Goal: Information Seeking & Learning: Learn about a topic

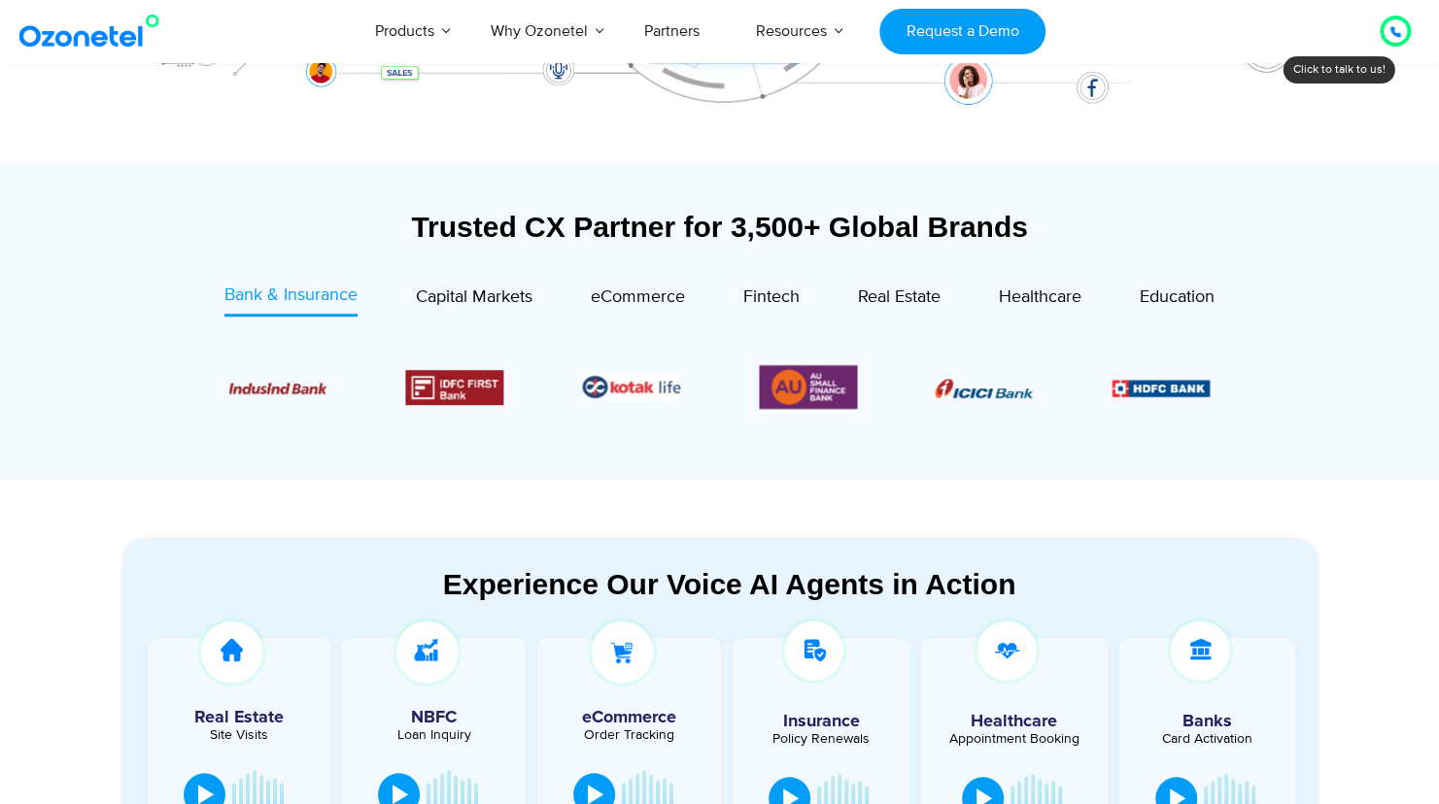
scroll to position [601, 0]
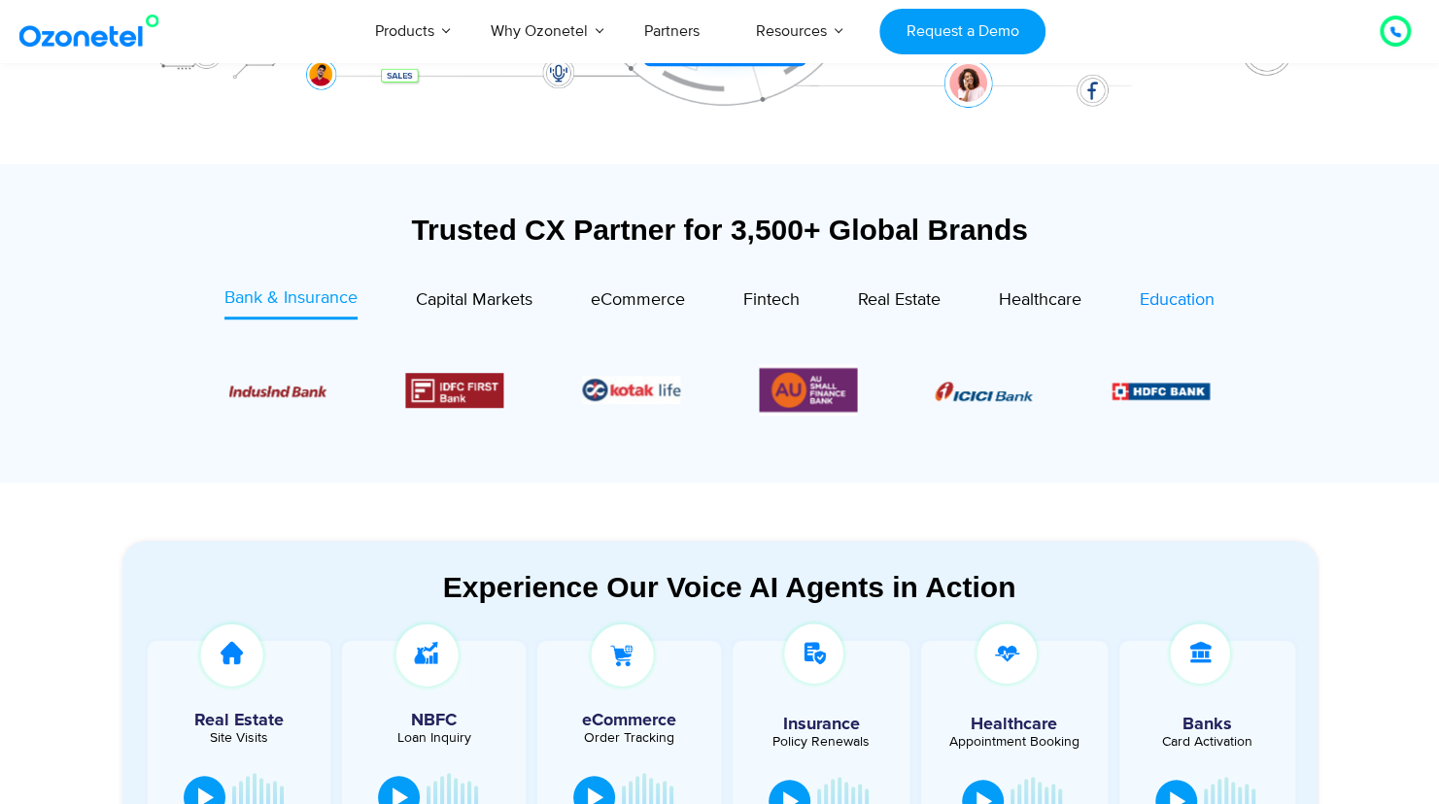
click at [1171, 288] on div "Education" at bounding box center [1176, 301] width 75 height 26
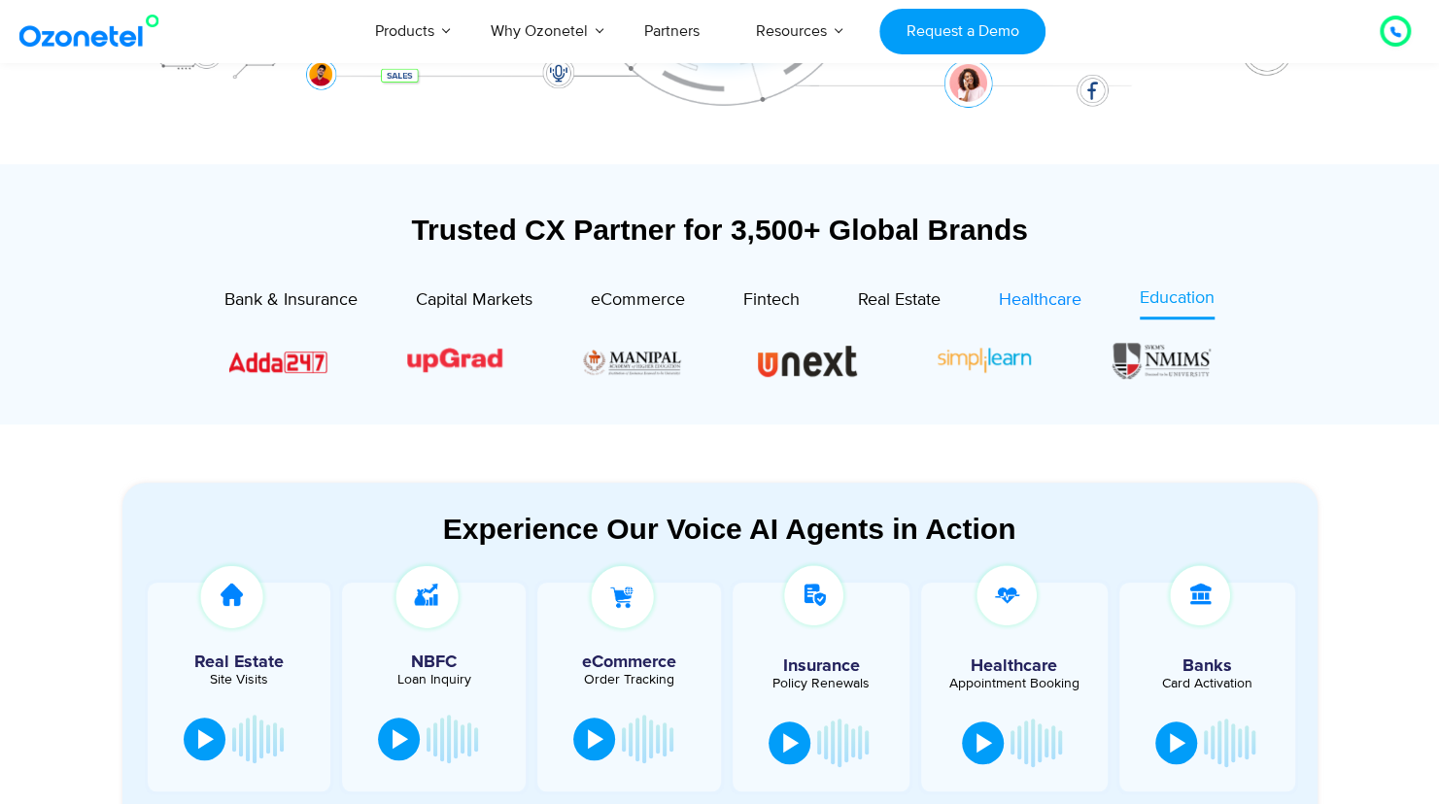
click at [1047, 307] on span "Healthcare" at bounding box center [1040, 299] width 83 height 21
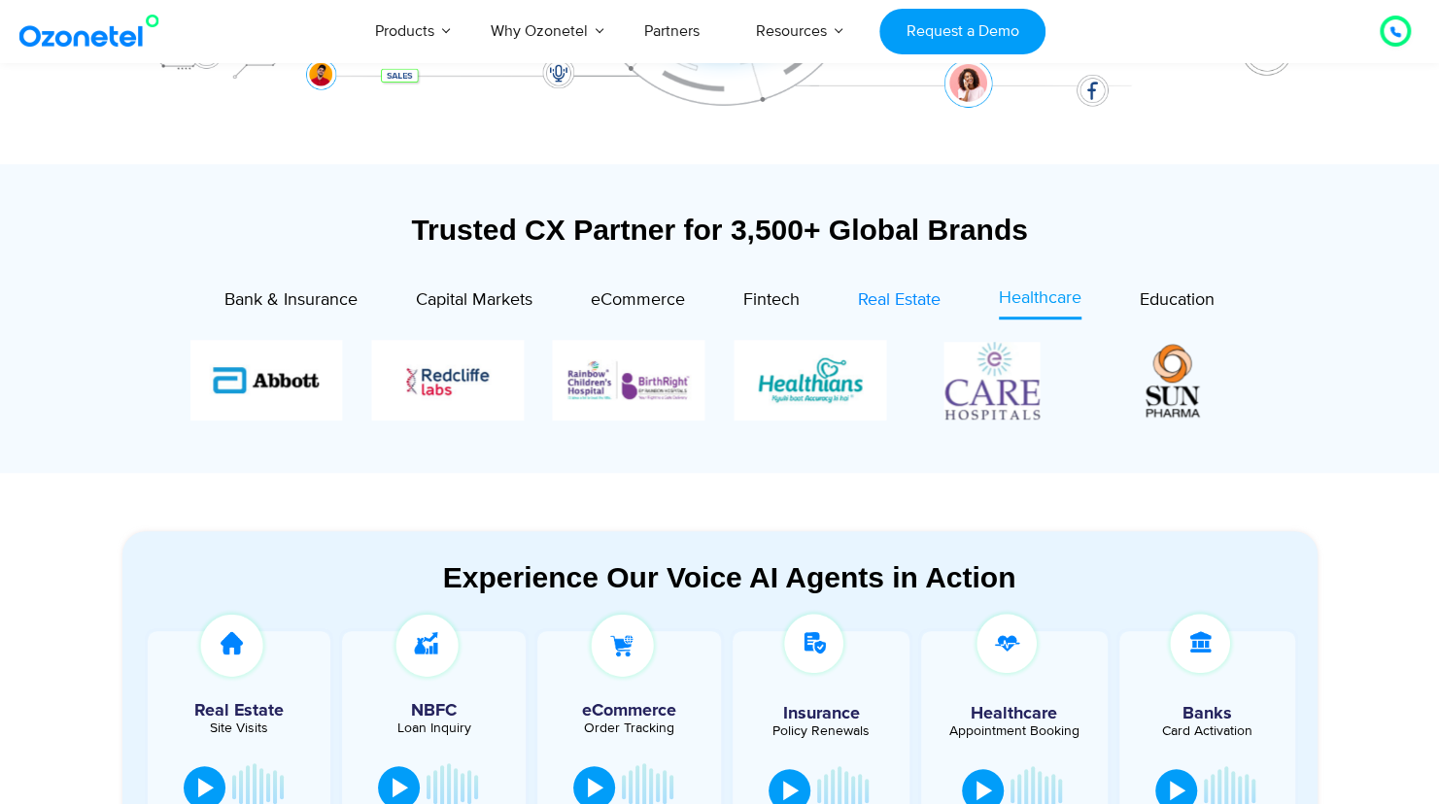
click at [899, 307] on span "Real Estate" at bounding box center [899, 299] width 83 height 21
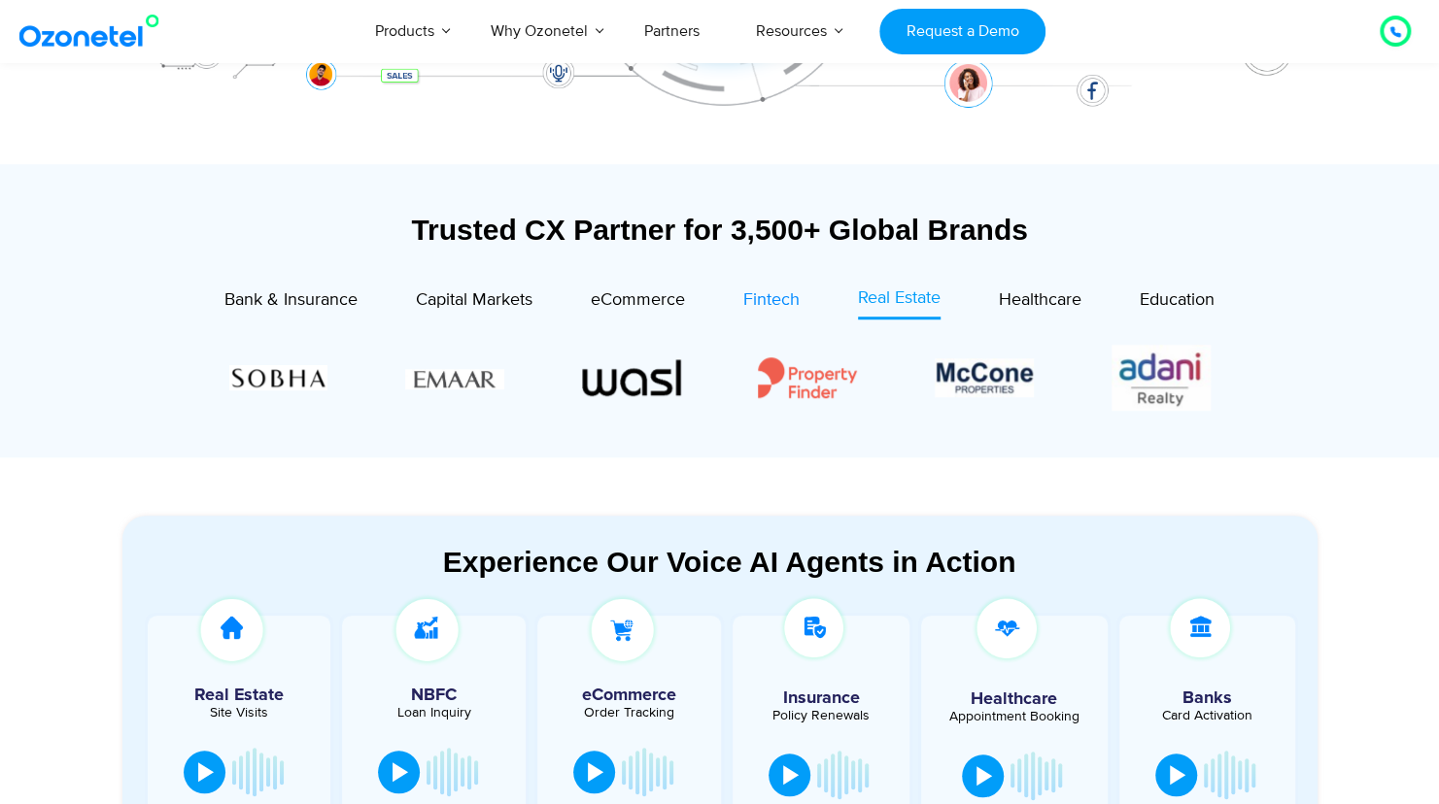
click at [786, 288] on div "Fintech" at bounding box center [771, 301] width 56 height 26
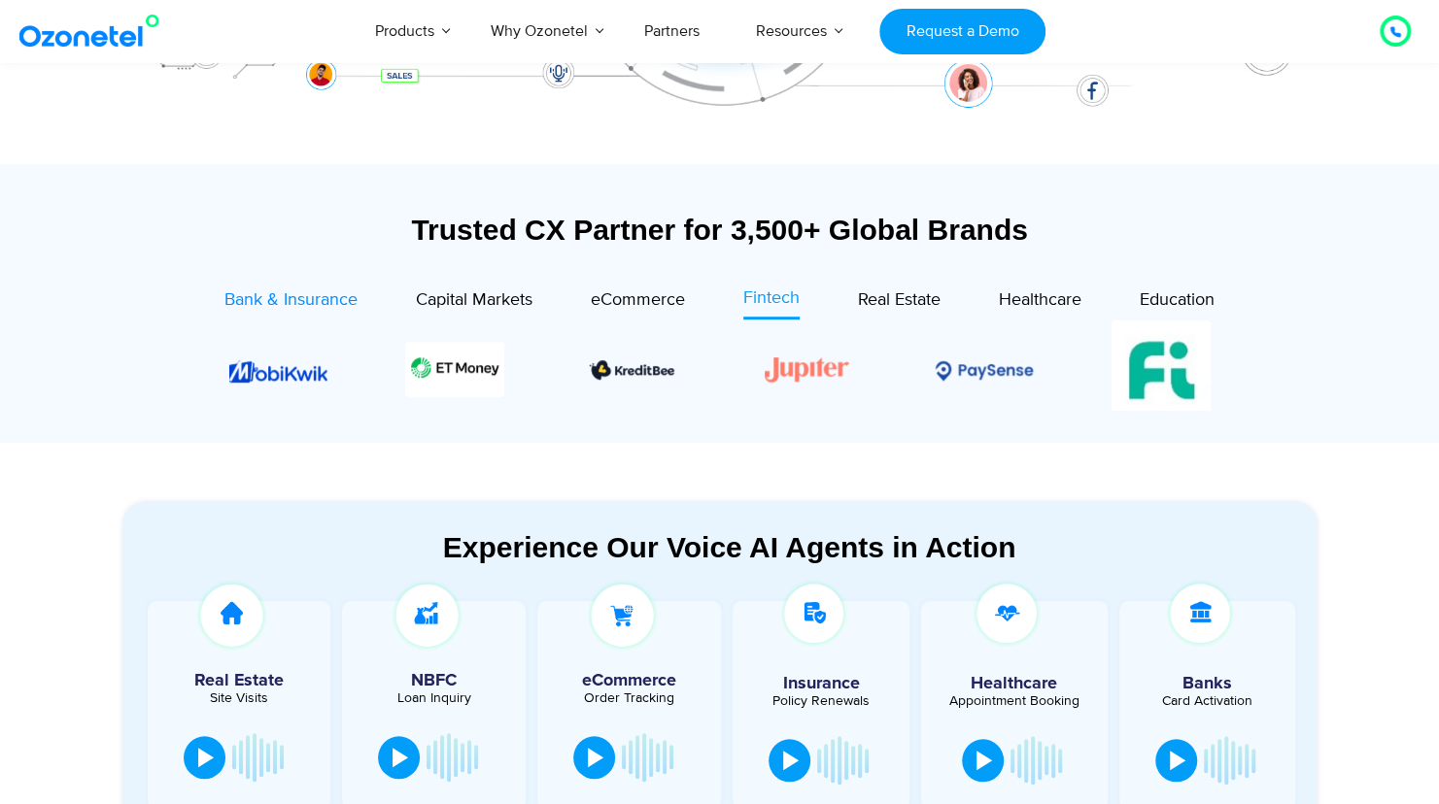
click at [345, 294] on span "Bank & Insurance" at bounding box center [290, 299] width 133 height 21
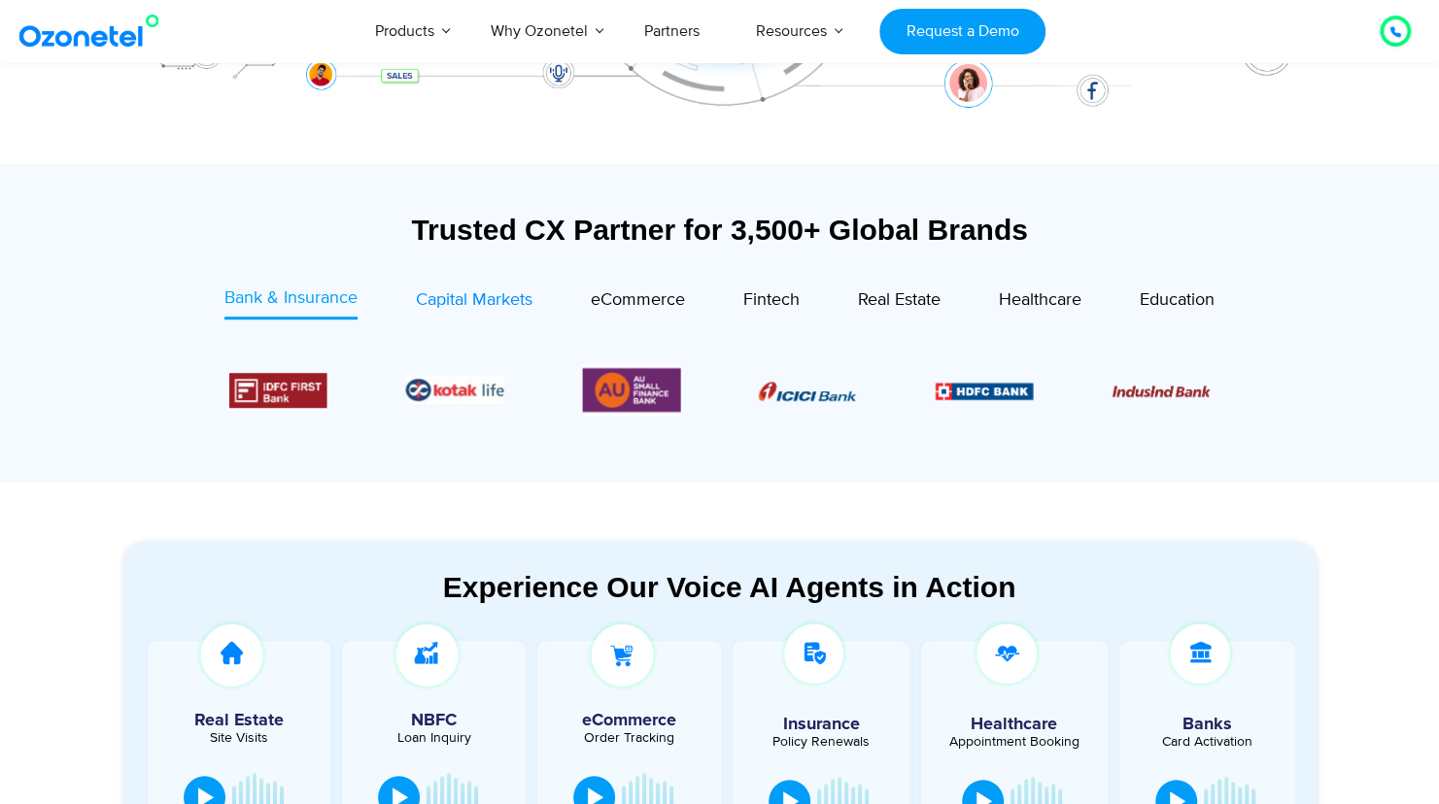
click at [507, 303] on span "Capital Markets" at bounding box center [474, 299] width 117 height 21
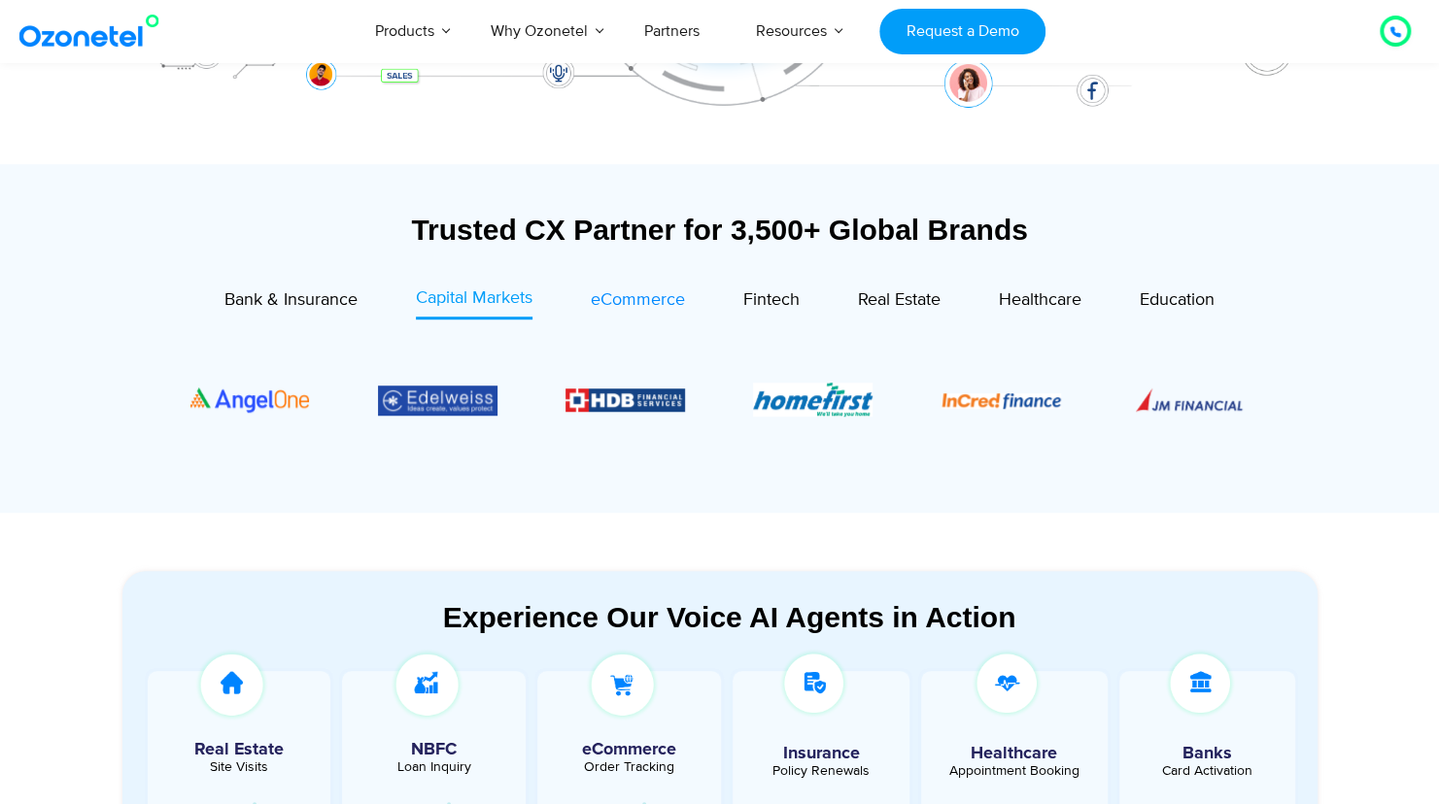
click at [624, 288] on div "eCommerce" at bounding box center [638, 301] width 94 height 26
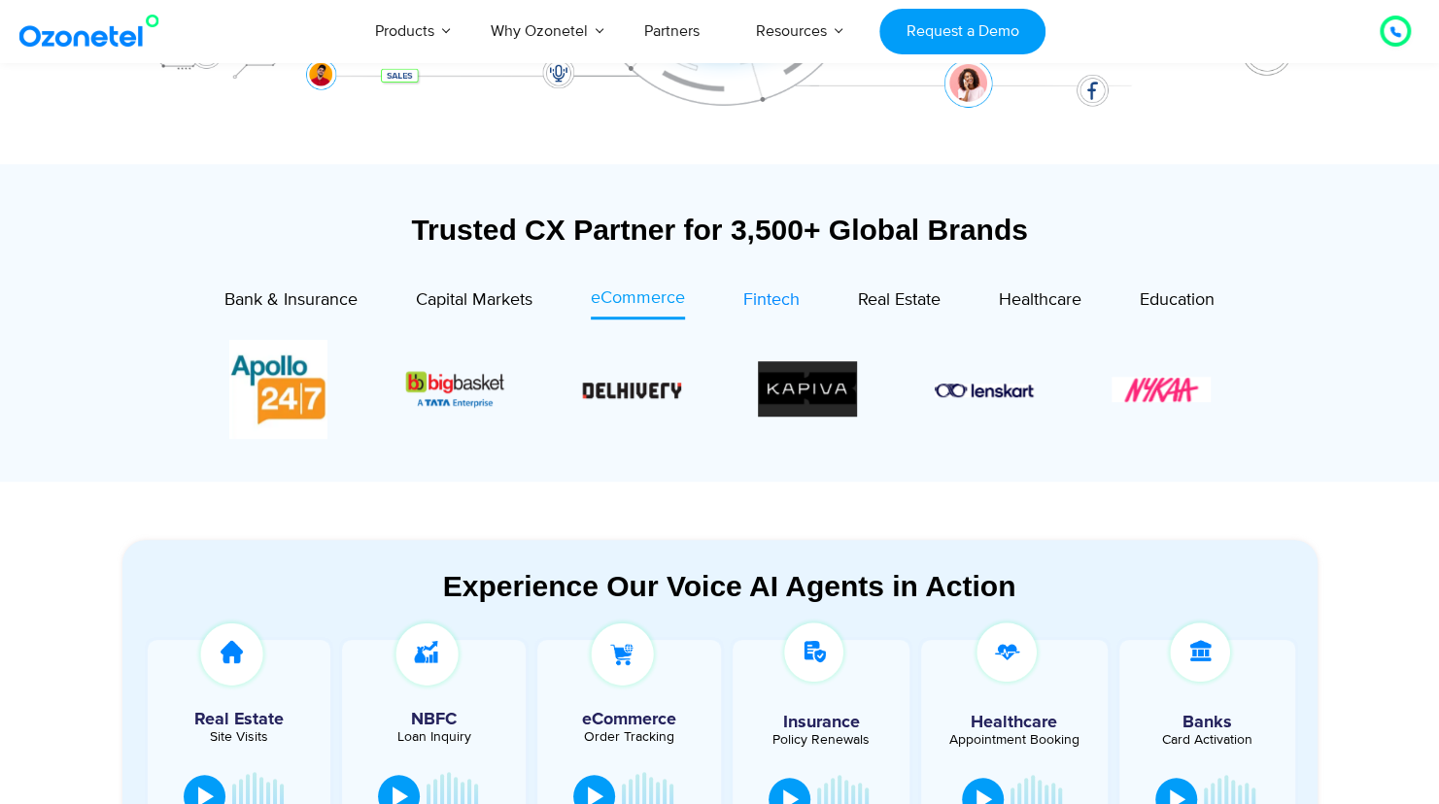
click at [793, 306] on span "Fintech" at bounding box center [771, 299] width 56 height 21
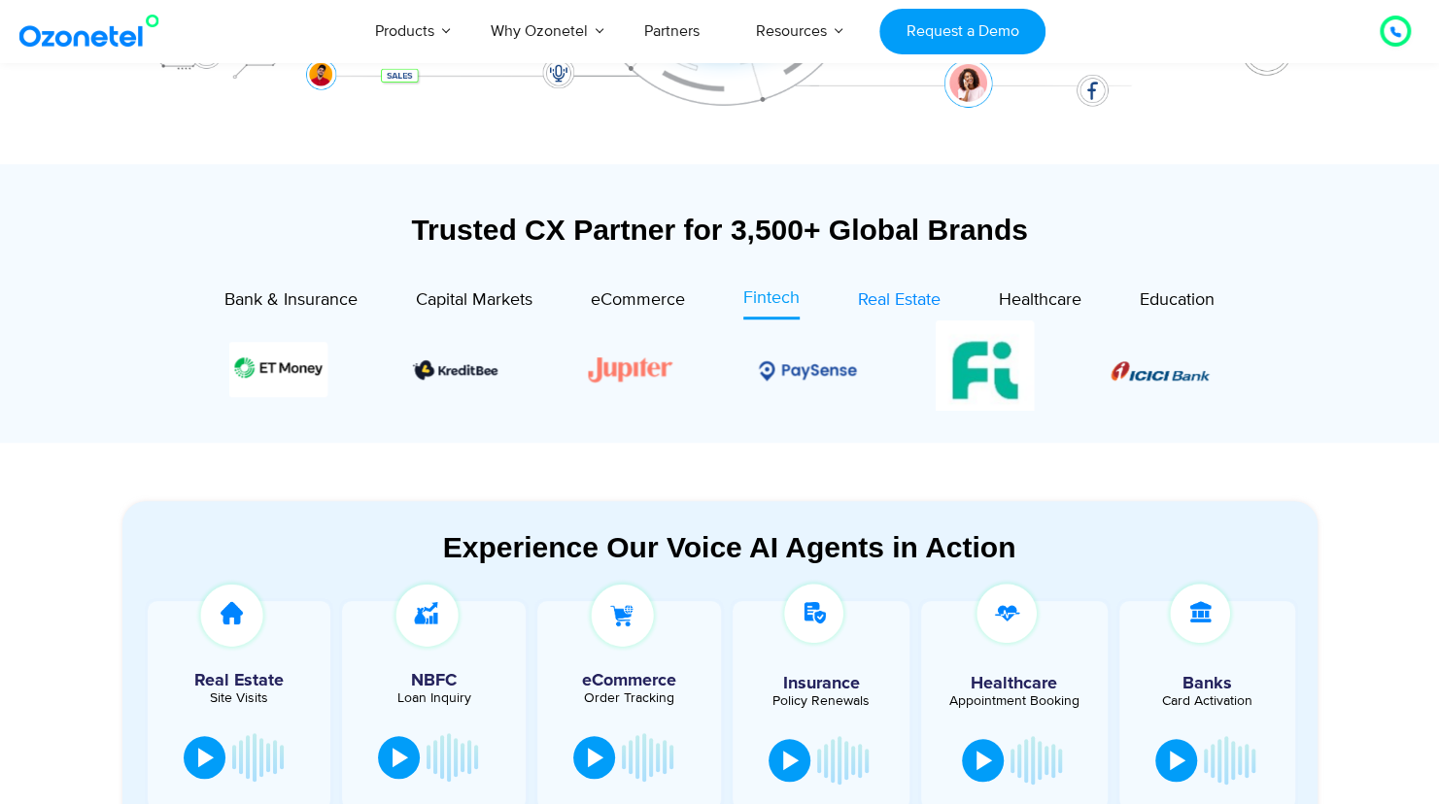
click at [921, 294] on span "Real Estate" at bounding box center [899, 299] width 83 height 21
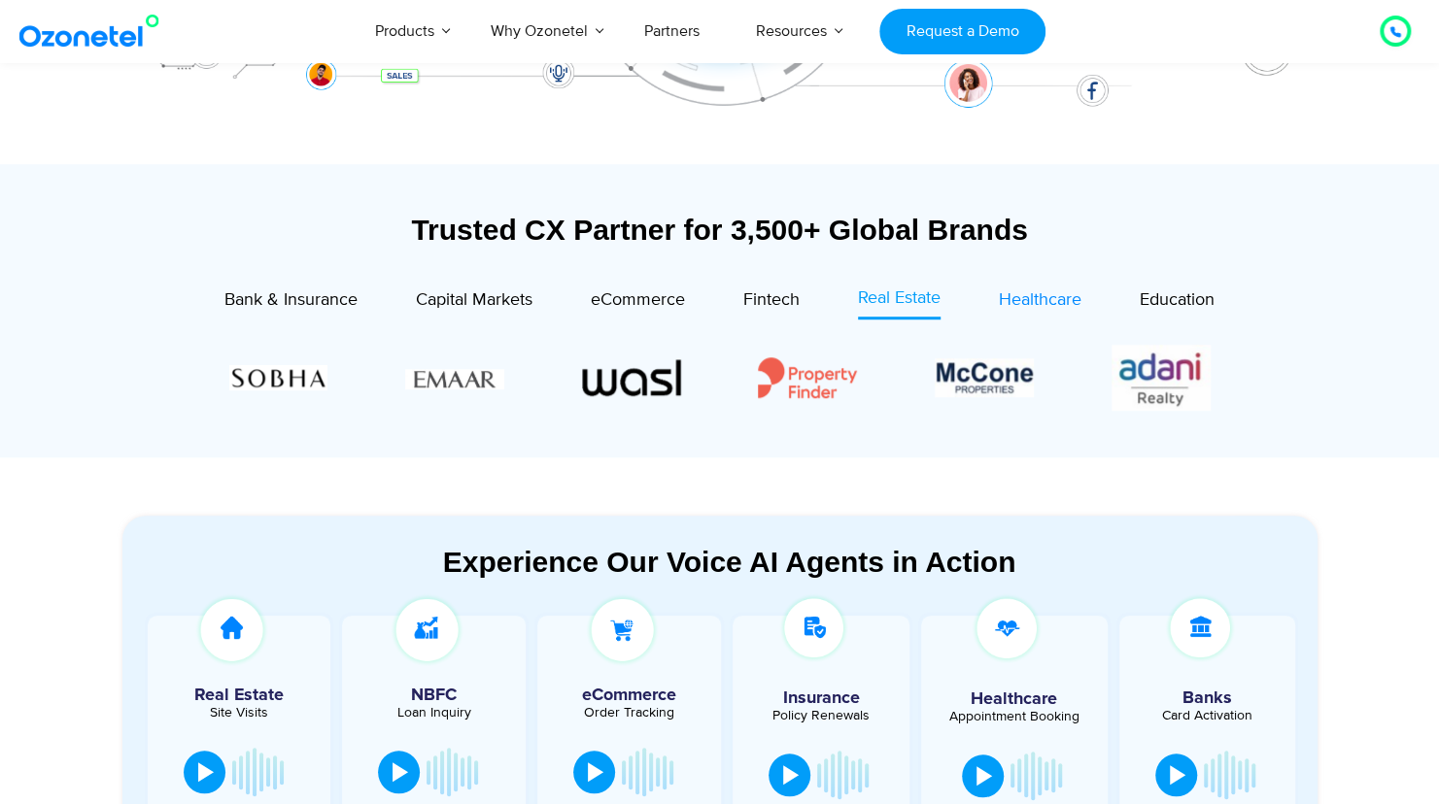
click at [1038, 289] on span "Healthcare" at bounding box center [1040, 299] width 83 height 21
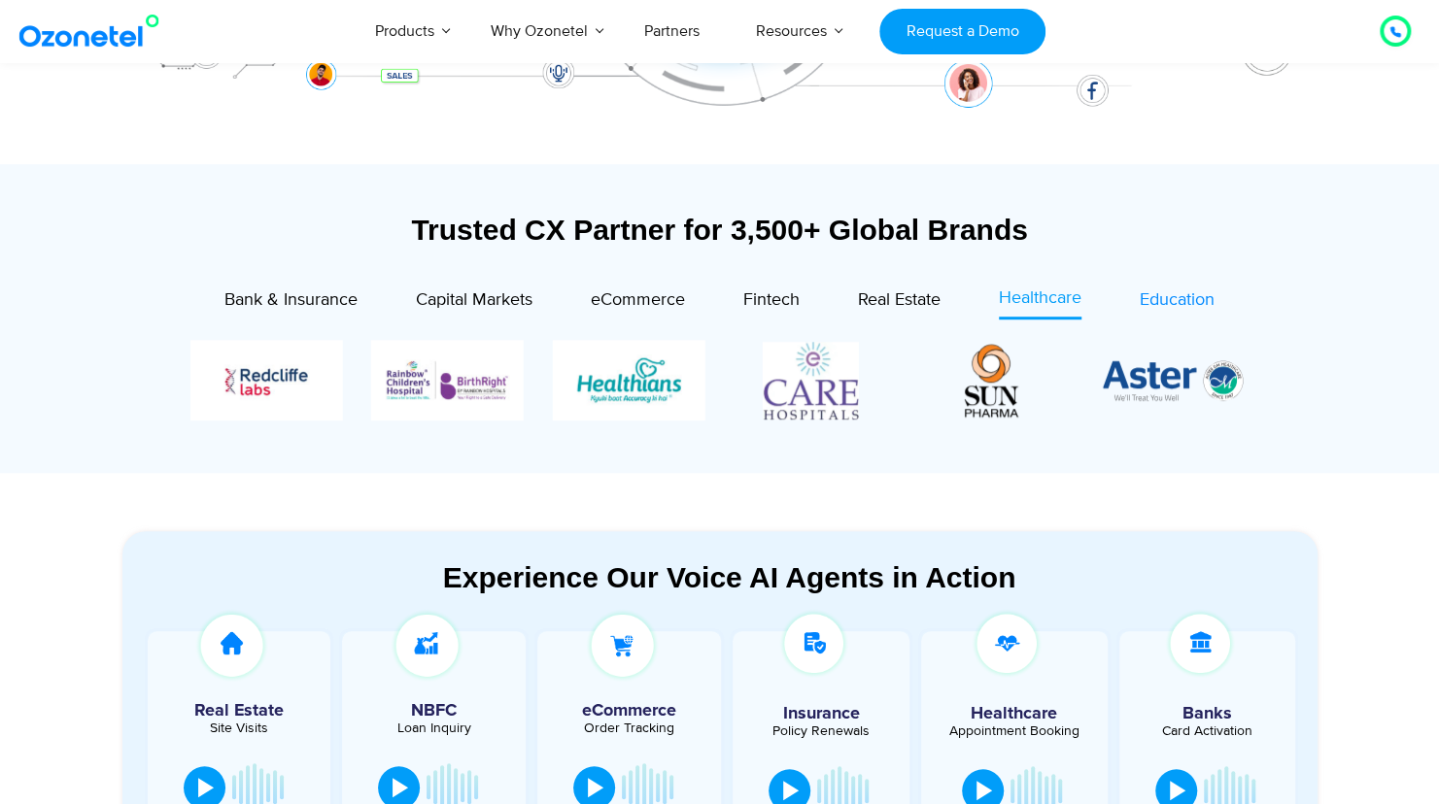
click at [1161, 297] on span "Education" at bounding box center [1176, 299] width 75 height 21
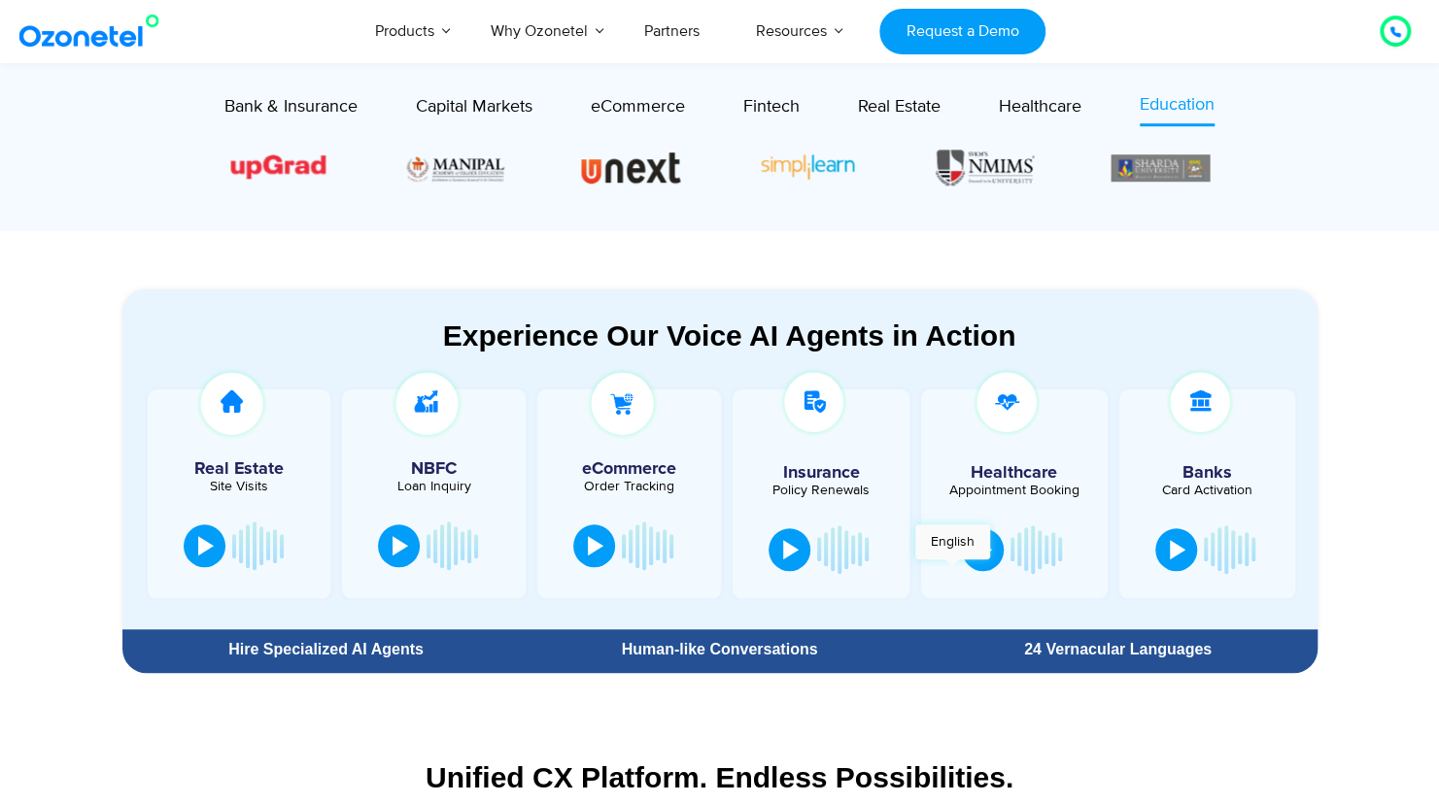
scroll to position [793, 0]
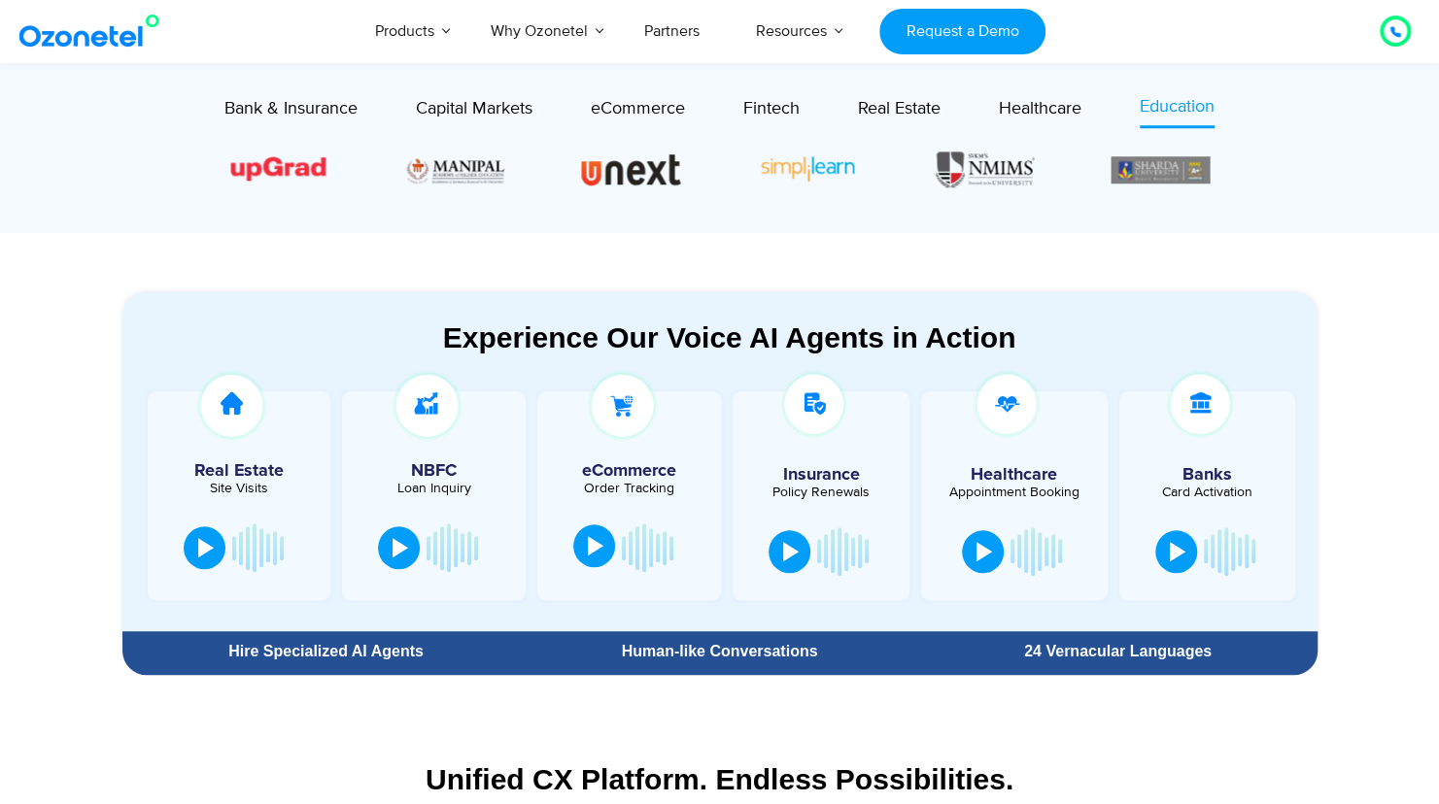
click at [607, 546] on button at bounding box center [594, 546] width 42 height 43
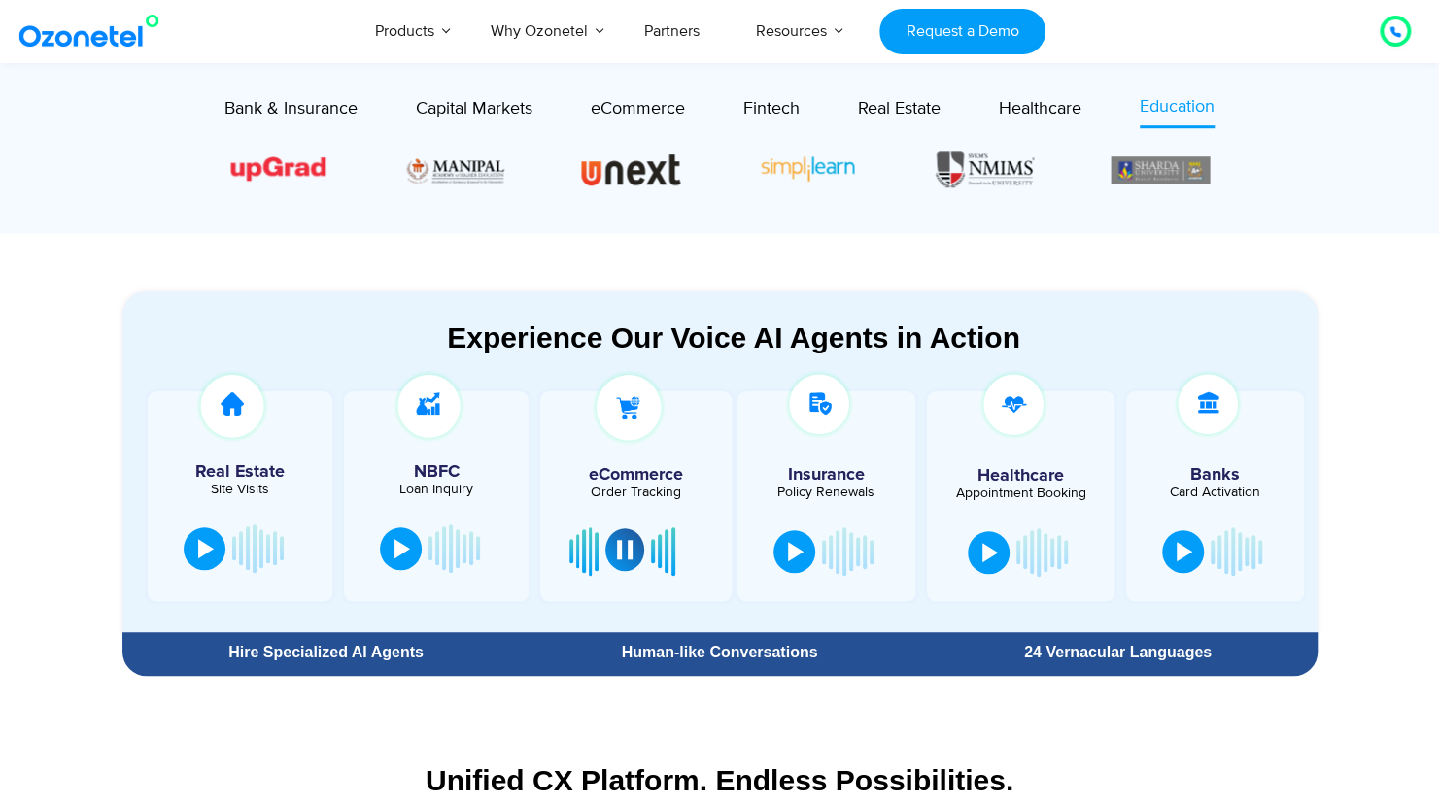
click at [629, 554] on div at bounding box center [625, 549] width 16 height 19
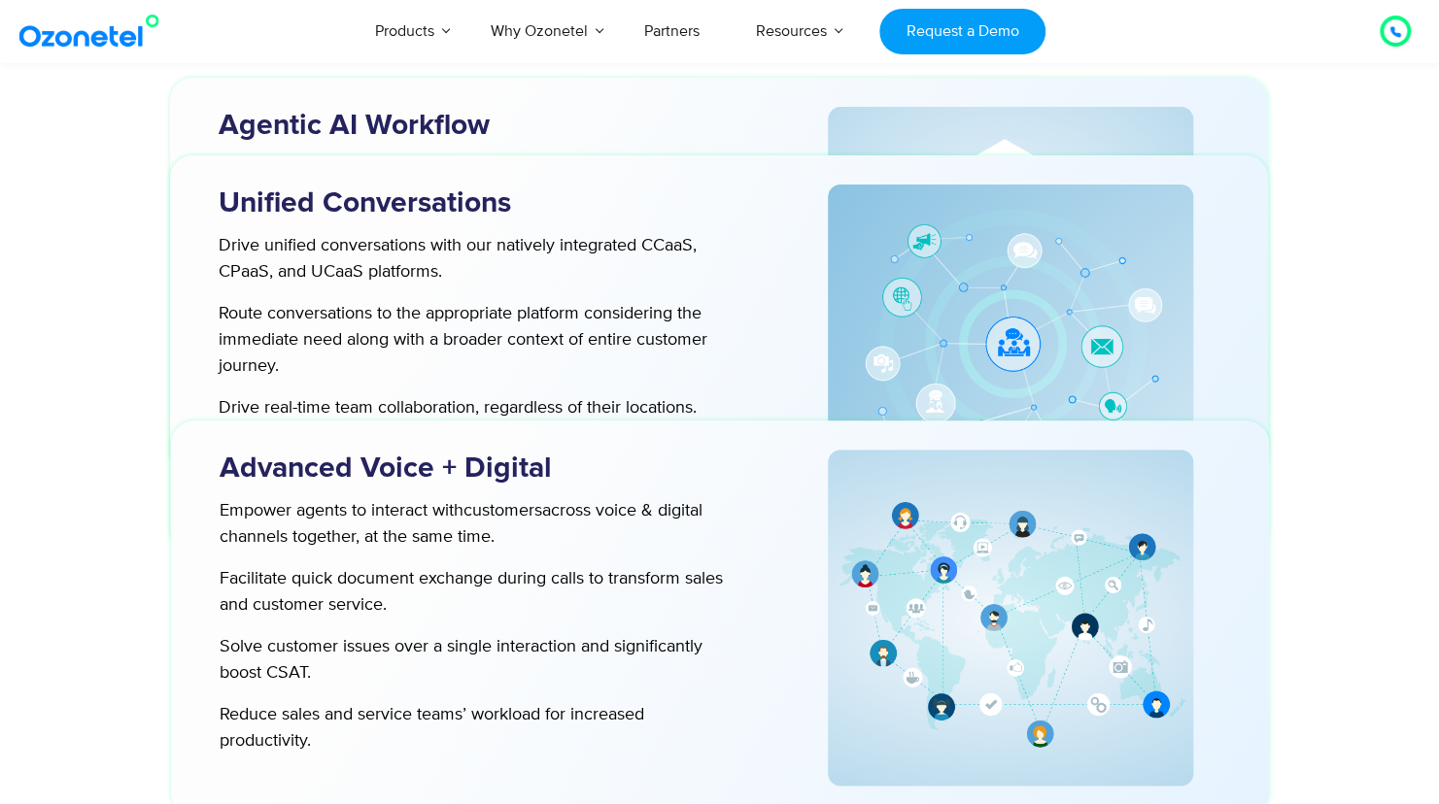
scroll to position [5498, 0]
